Goal: Browse casually: Explore the website without a specific task or goal

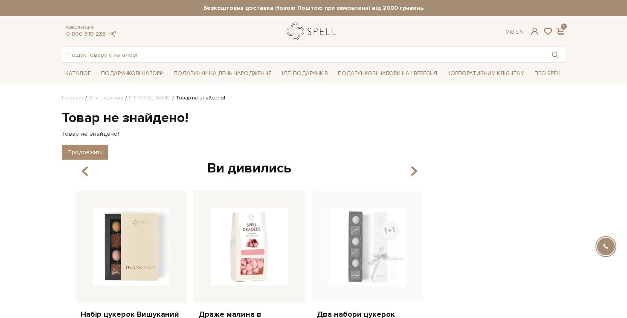
click at [297, 29] on link "logo" at bounding box center [313, 31] width 53 height 17
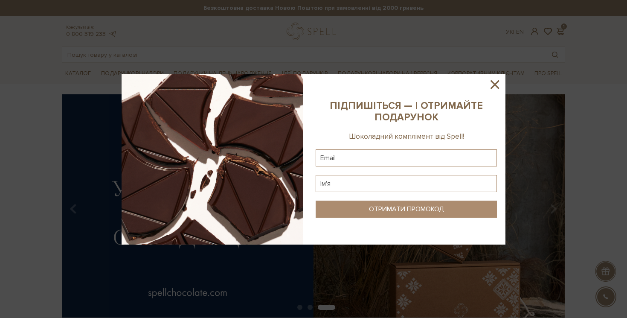
click at [495, 85] on icon at bounding box center [495, 84] width 15 height 15
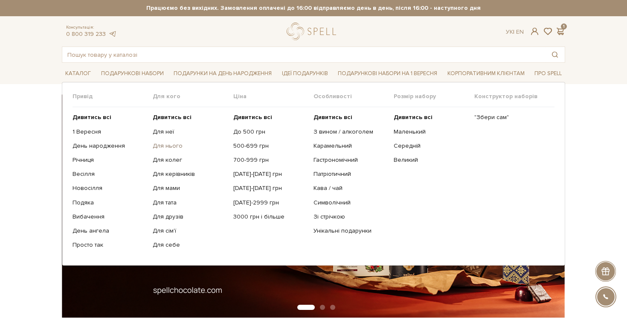
click at [169, 147] on link "Для нього" at bounding box center [190, 146] width 74 height 8
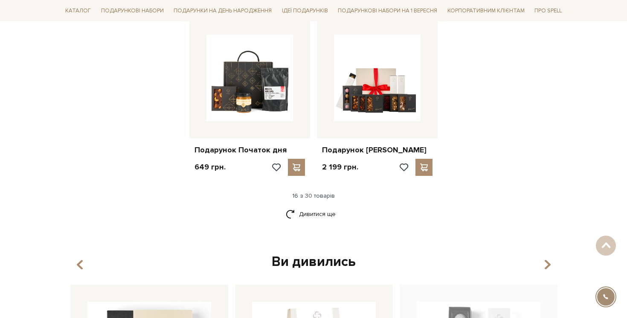
scroll to position [1170, 0]
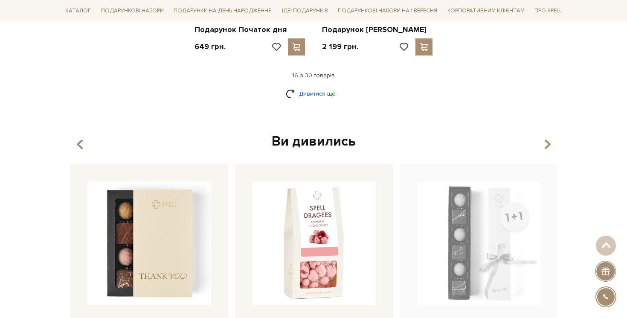
click at [312, 90] on link "Дивитися ще" at bounding box center [313, 93] width 55 height 15
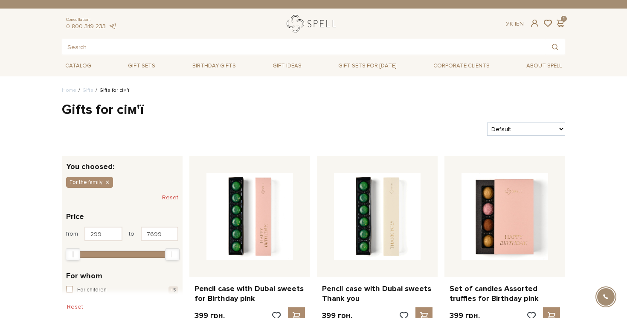
click link "logo"
